Goal: Find specific page/section: Find specific page/section

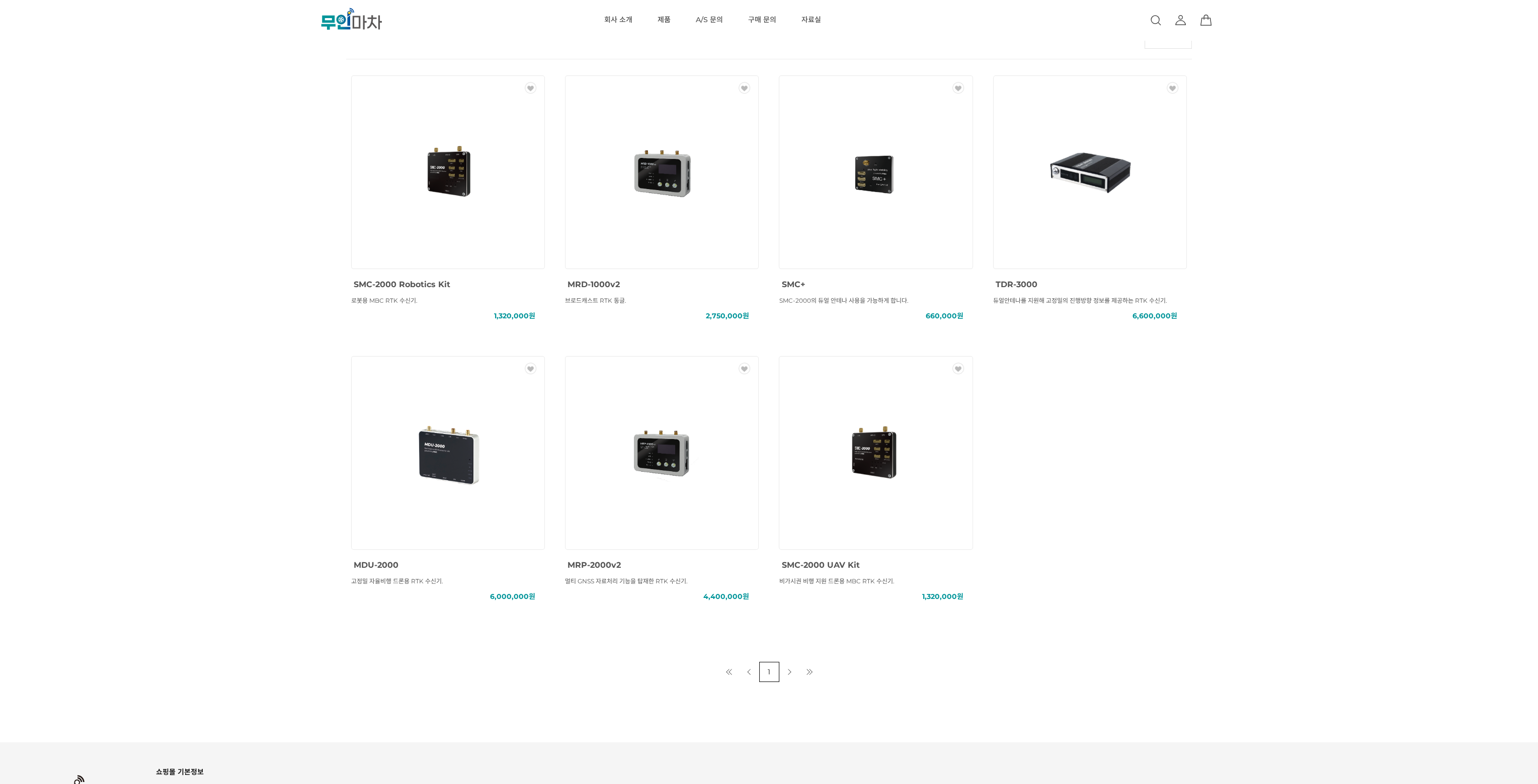
scroll to position [429, 0]
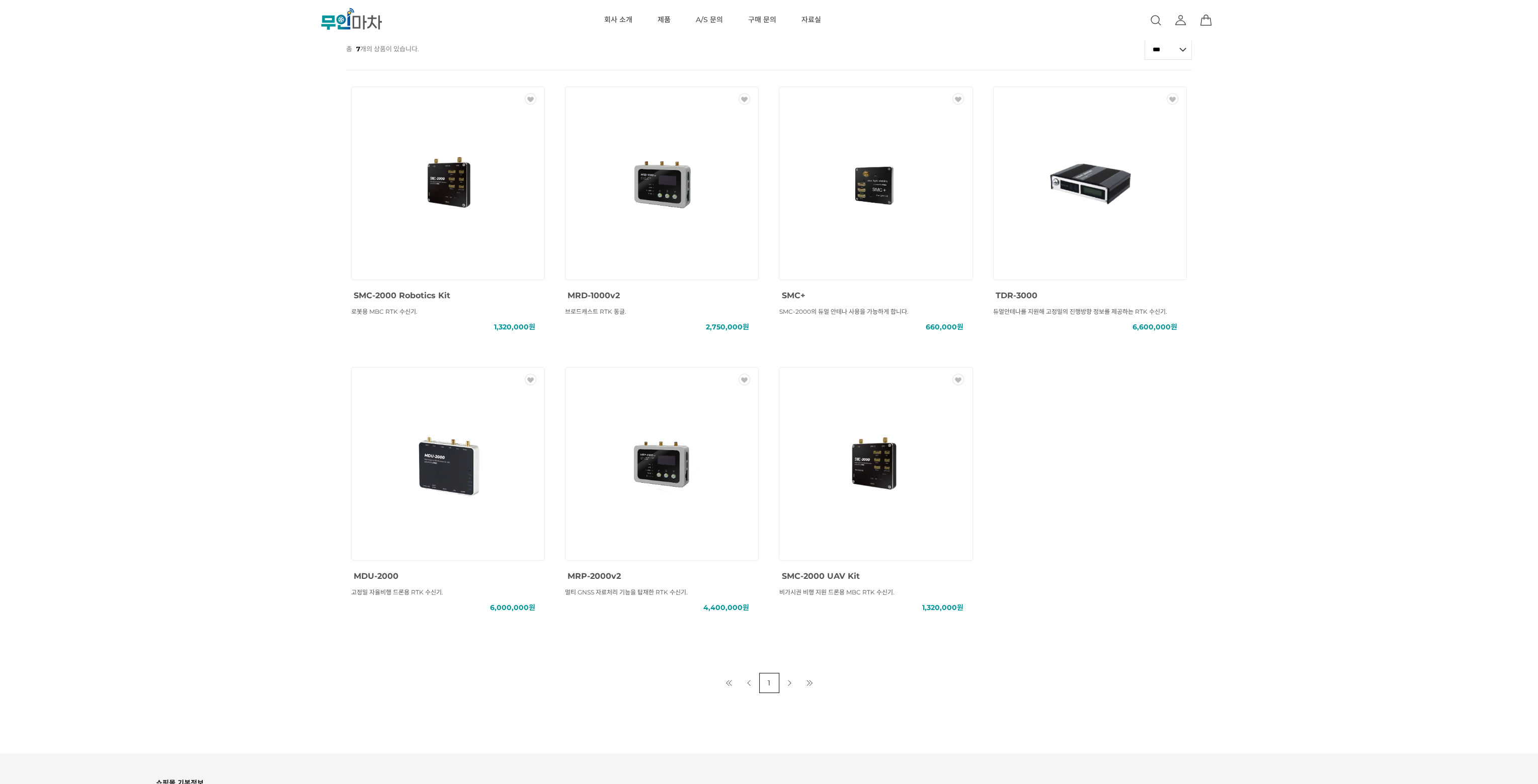
click at [786, 684] on link "다음 페이지" at bounding box center [790, 683] width 20 height 20
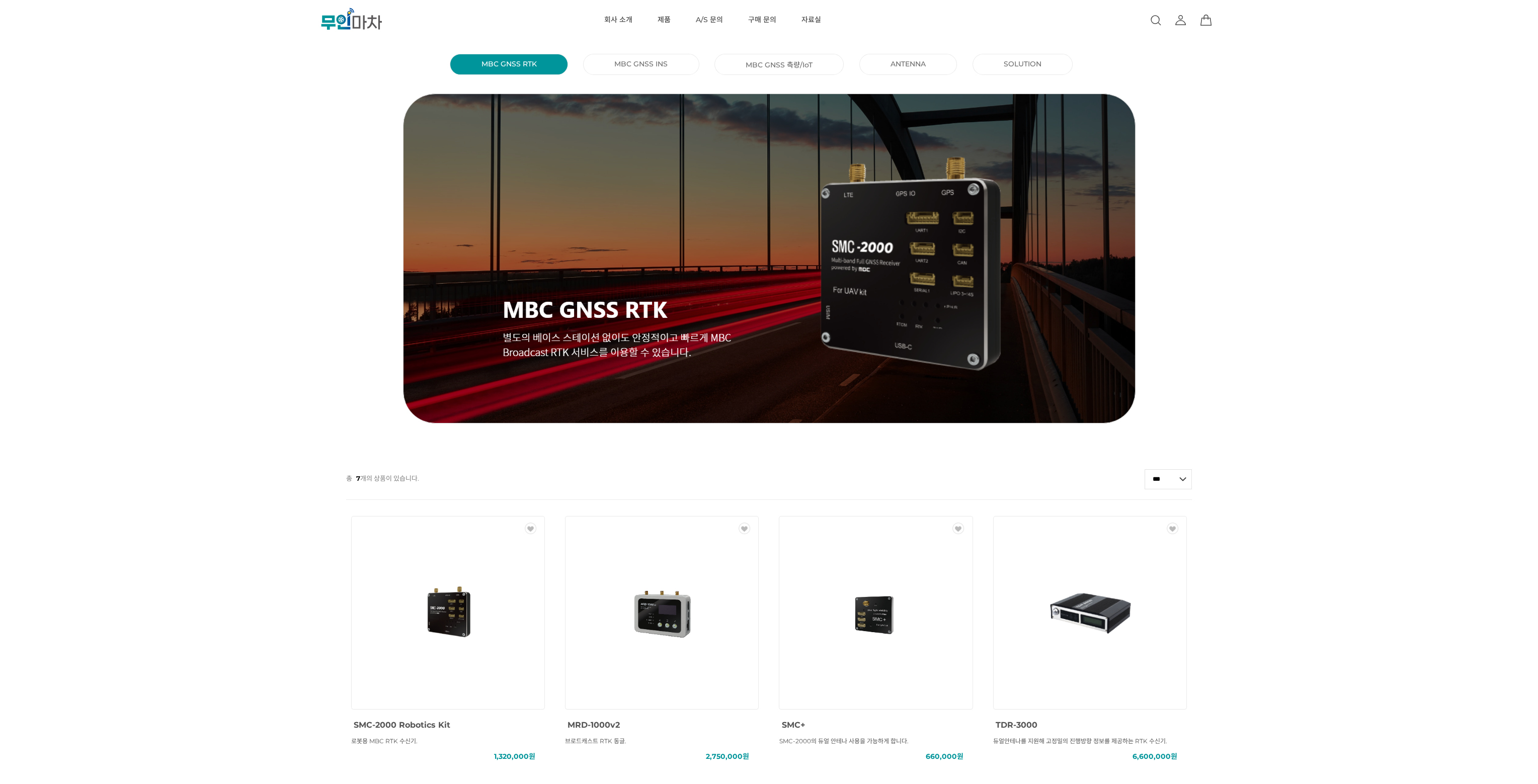
click at [638, 65] on link "MBC GNSS INS ()" at bounding box center [640, 64] width 54 height 9
